Goal: Task Accomplishment & Management: Manage account settings

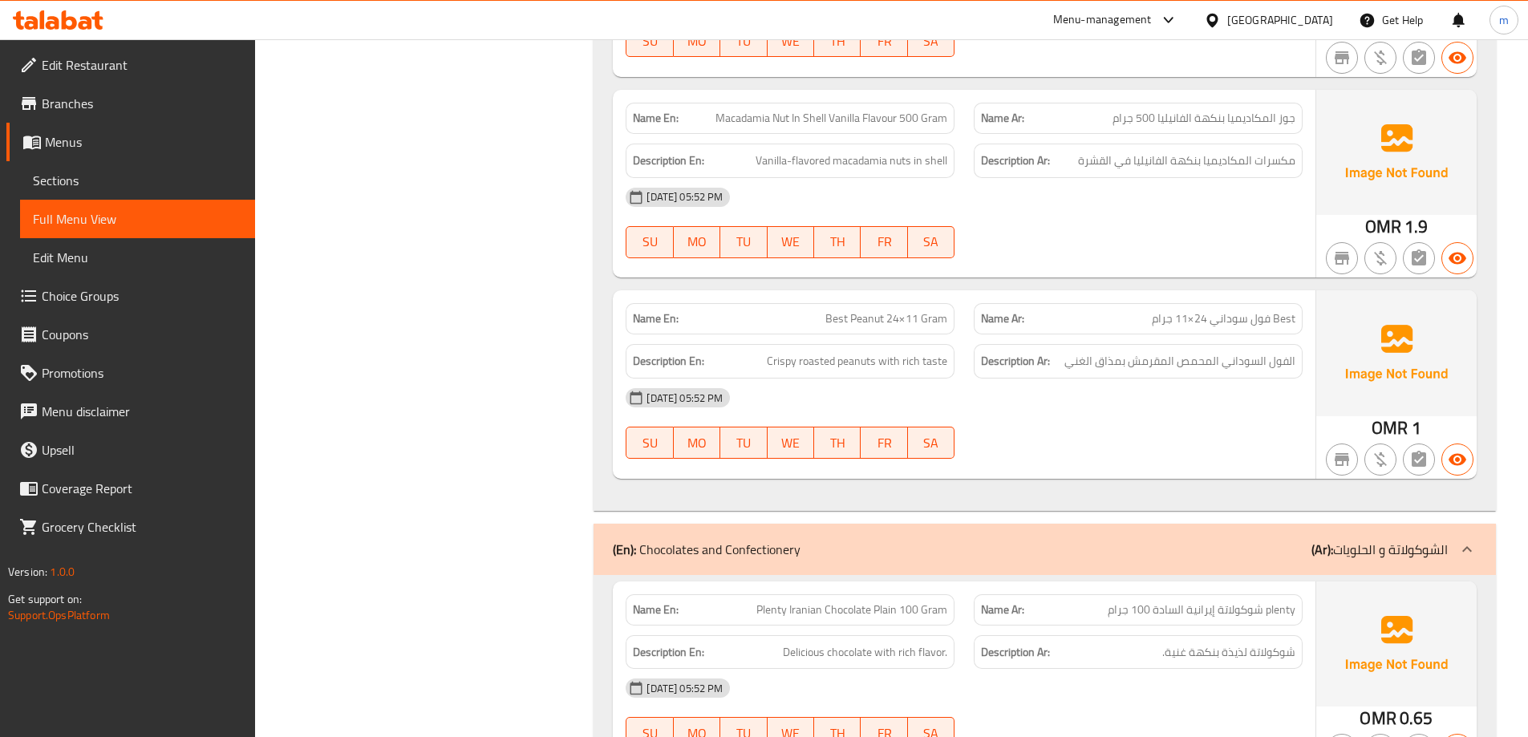
scroll to position [9199, 0]
click at [1319, 15] on div "[GEOGRAPHIC_DATA]" at bounding box center [1281, 20] width 106 height 18
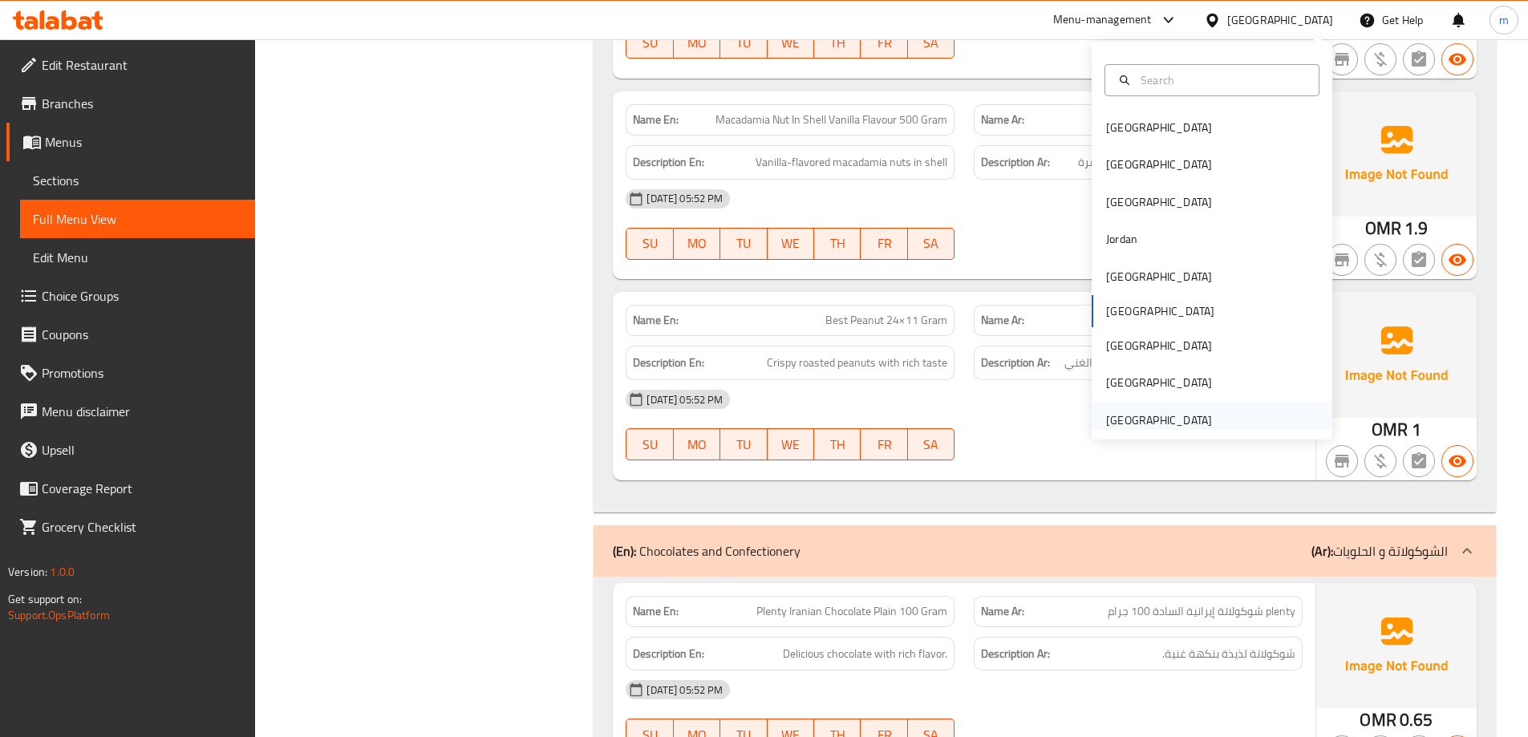
click at [1183, 412] on div "[GEOGRAPHIC_DATA]" at bounding box center [1159, 421] width 106 height 18
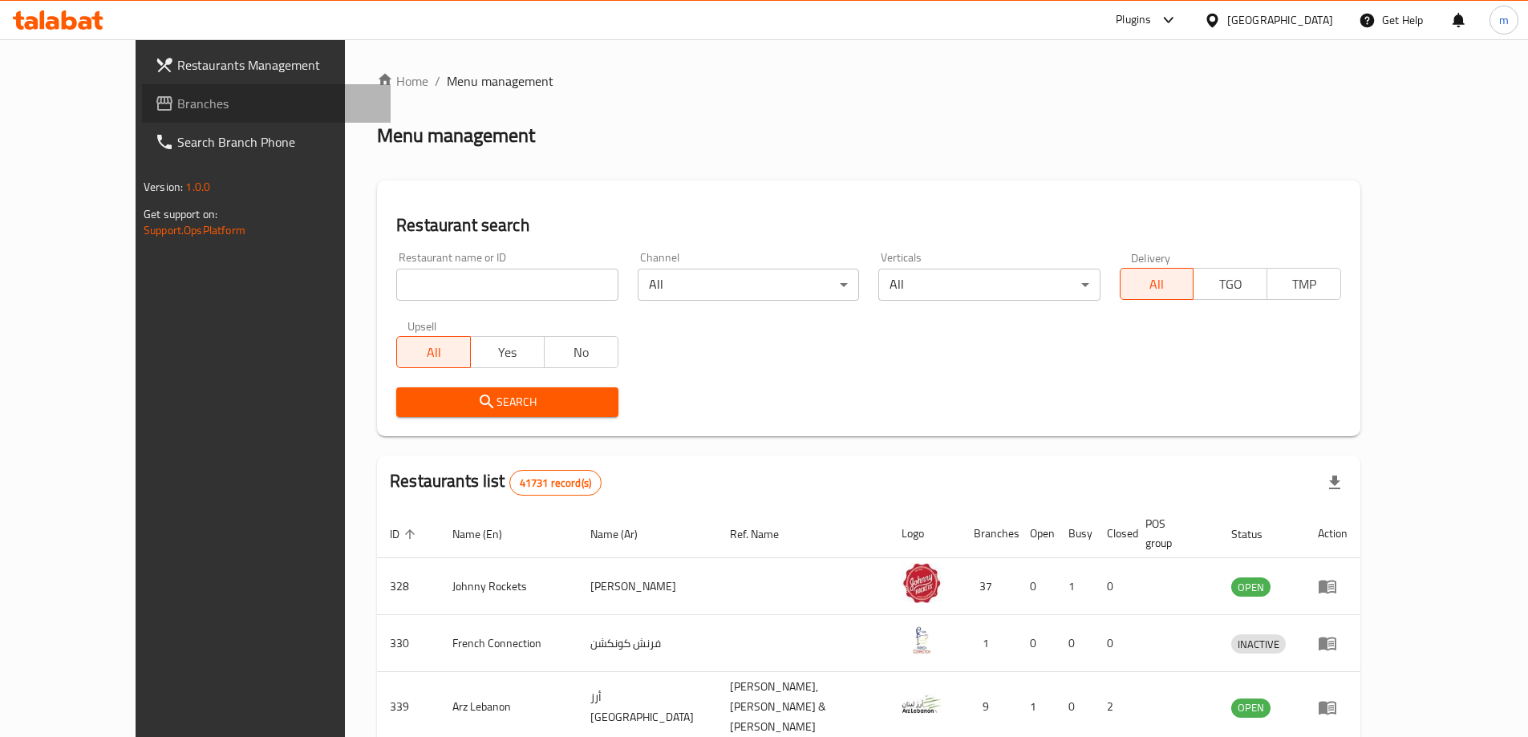
click at [177, 107] on span "Branches" at bounding box center [277, 103] width 201 height 19
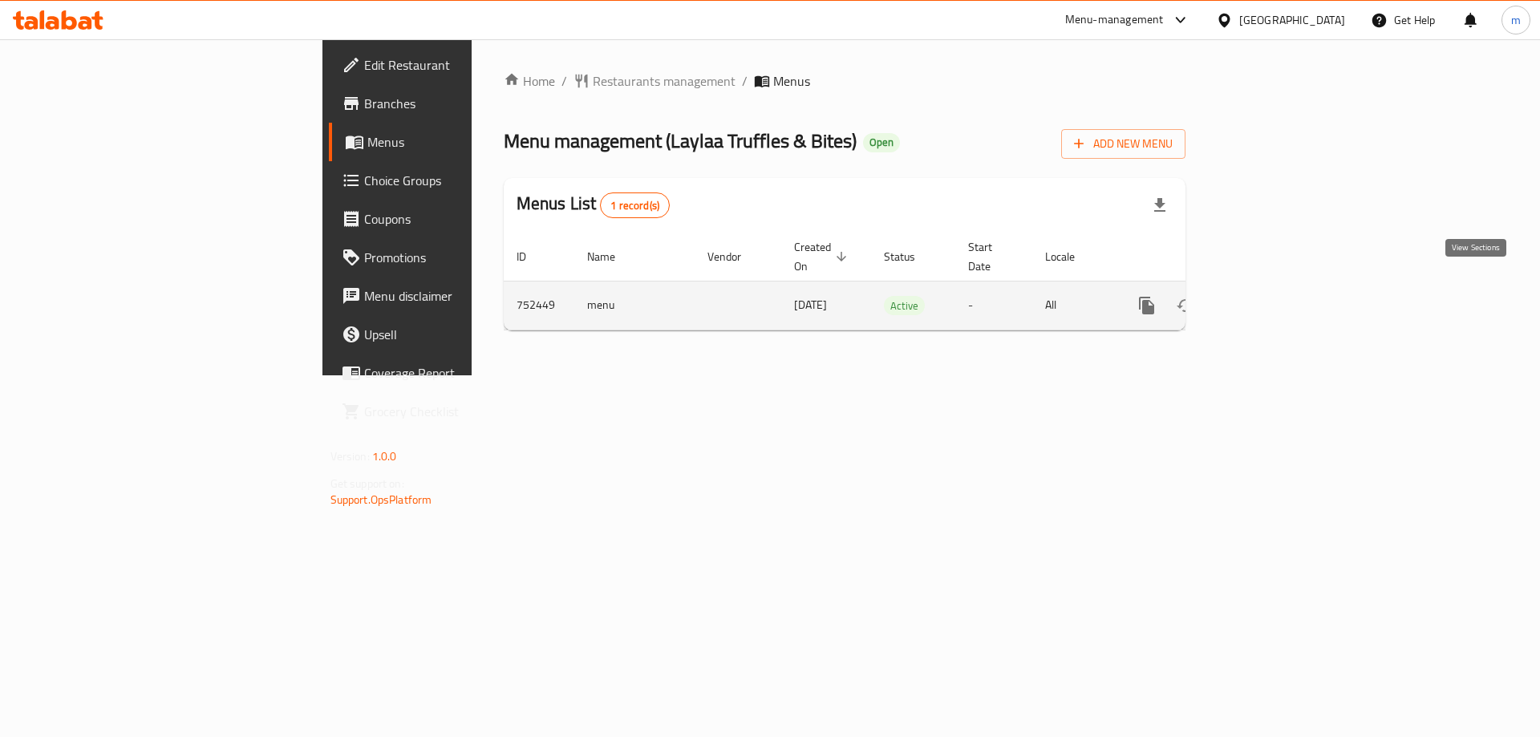
click at [1273, 296] on icon "enhanced table" at bounding box center [1262, 305] width 19 height 19
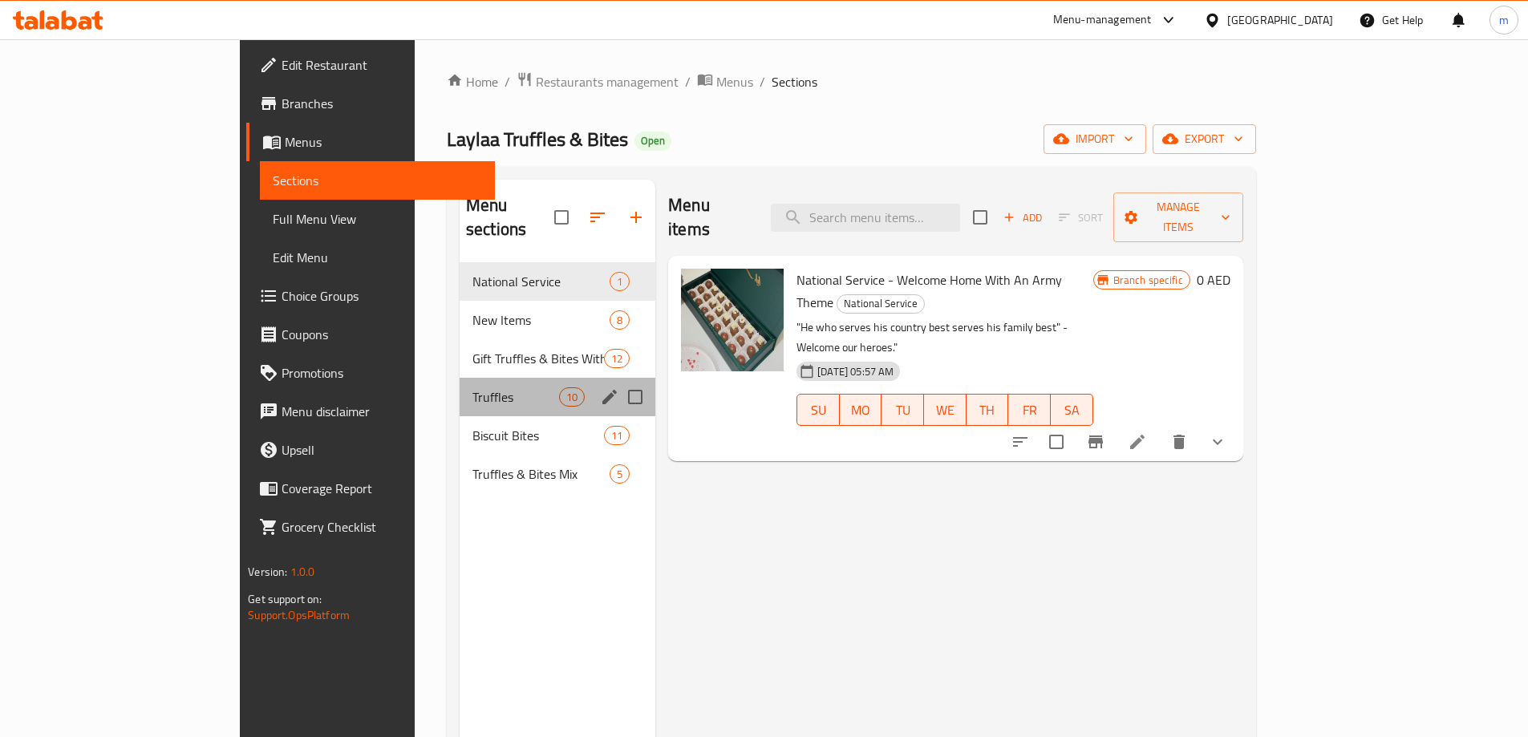
click at [460, 378] on div "Truffles 10" at bounding box center [558, 397] width 196 height 39
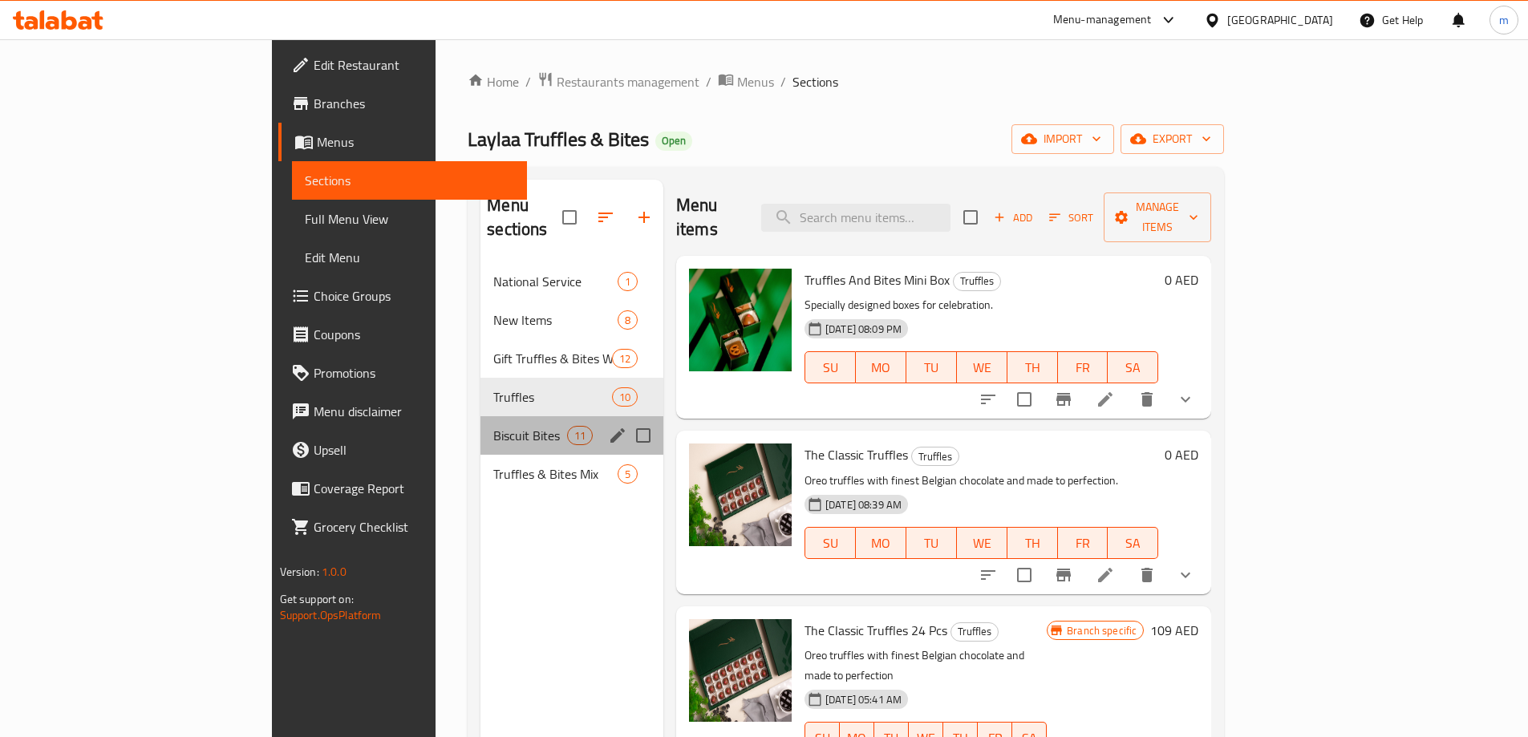
click at [481, 416] on div "Biscuit Bites 11" at bounding box center [572, 435] width 183 height 39
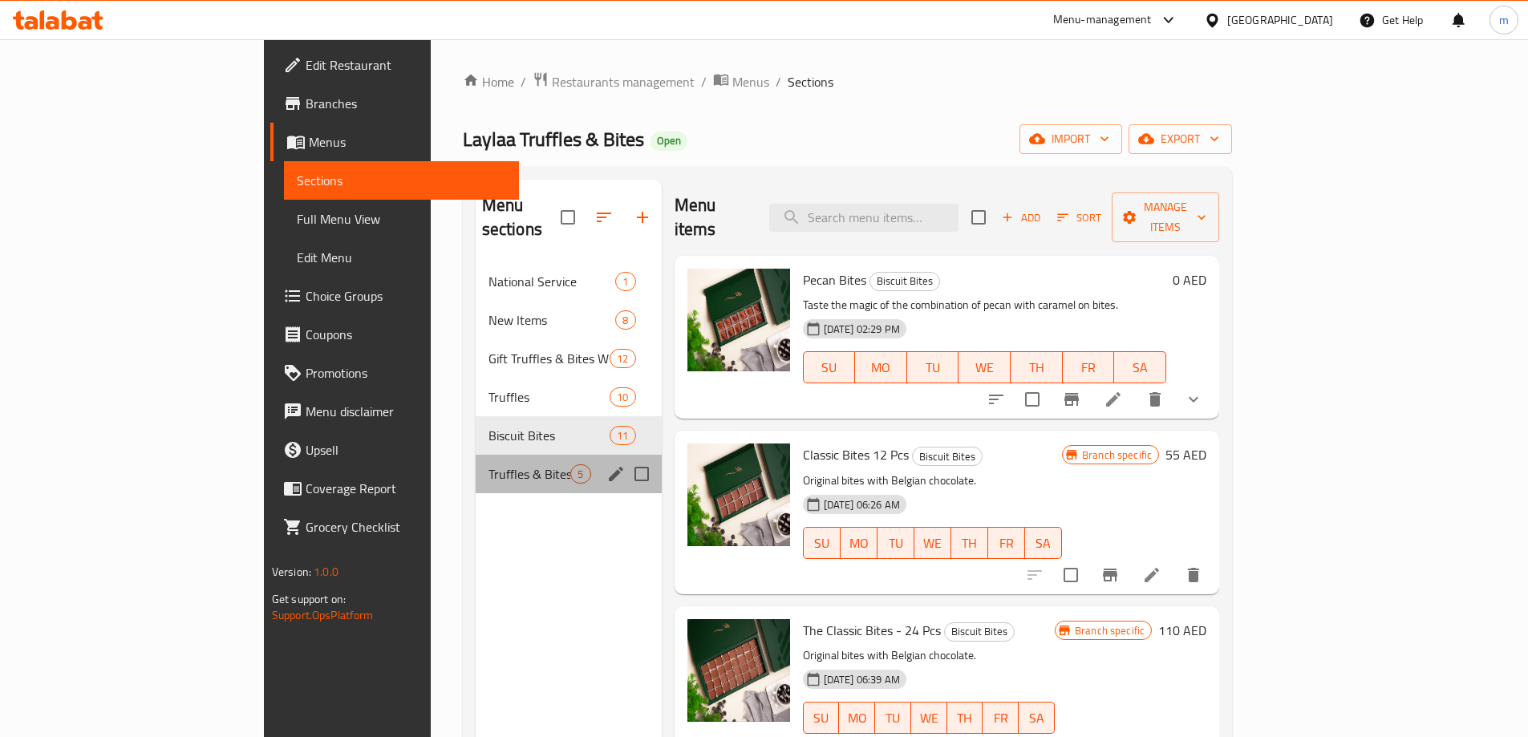
click at [476, 455] on div "Truffles & Bites Mix 5" at bounding box center [569, 474] width 186 height 39
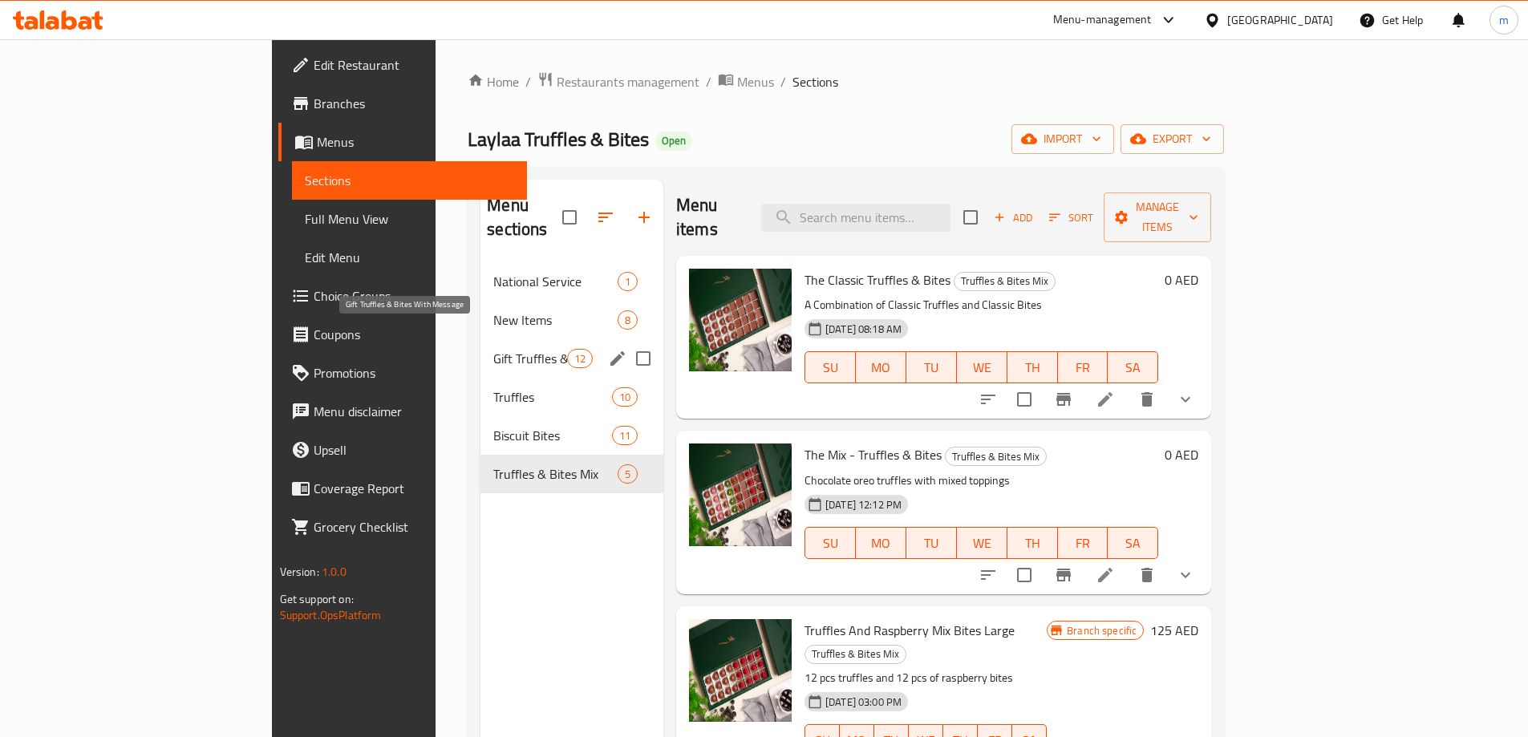
click at [493, 349] on span "Gift Truffles & Bites With Message" at bounding box center [529, 358] width 73 height 19
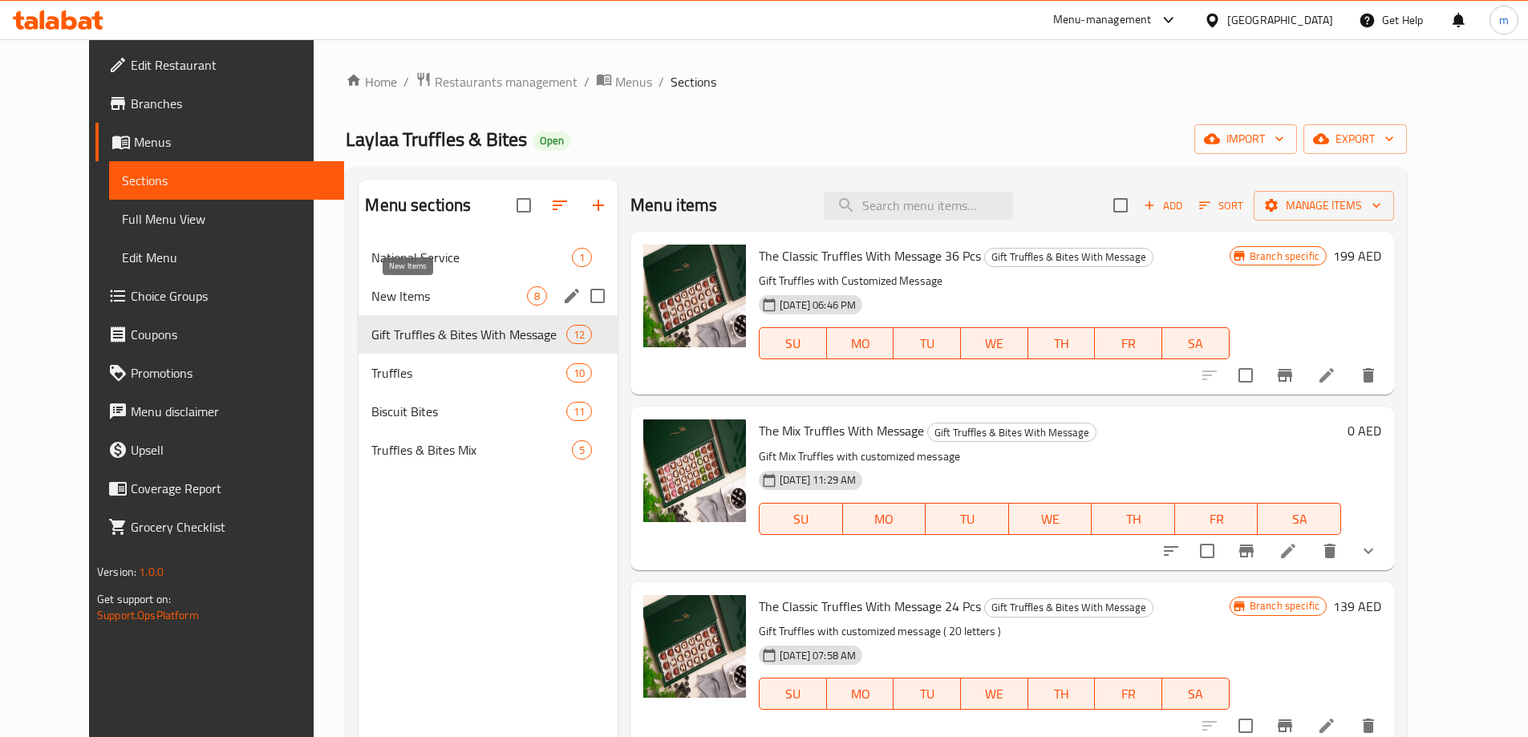
click at [371, 298] on span "New Items" at bounding box center [449, 295] width 156 height 19
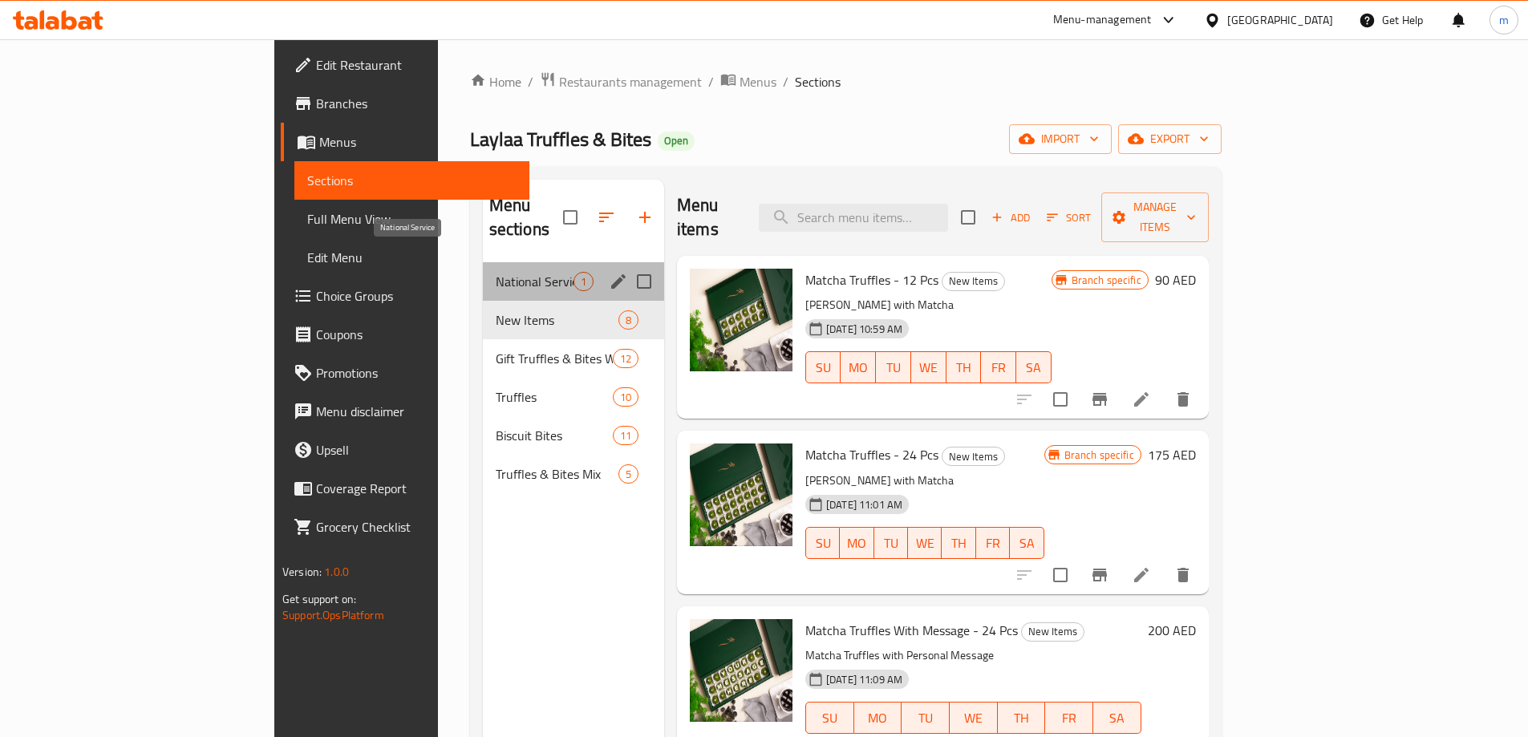
click at [496, 272] on span "National Service" at bounding box center [535, 281] width 78 height 19
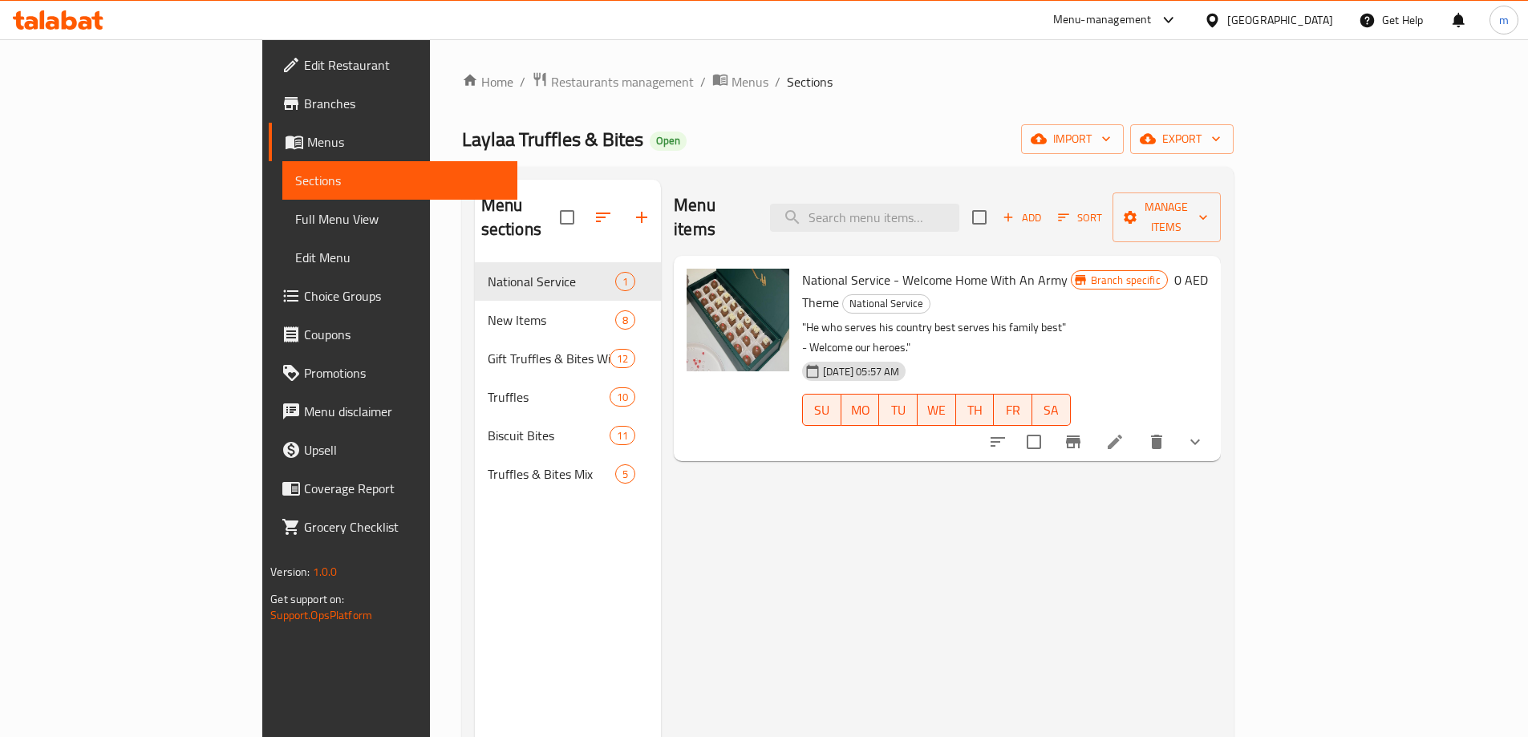
click at [304, 103] on span "Branches" at bounding box center [404, 103] width 201 height 19
